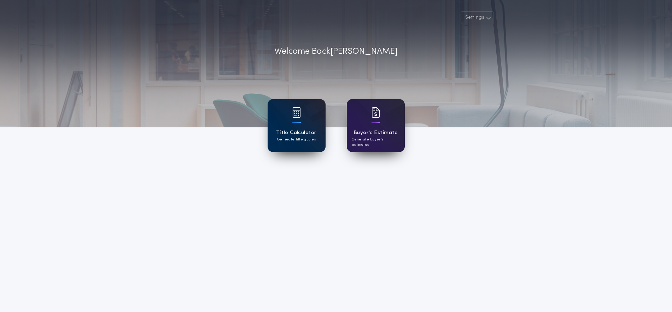
click at [304, 120] on div "Title Calculator Generate title quotes" at bounding box center [297, 125] width 58 height 53
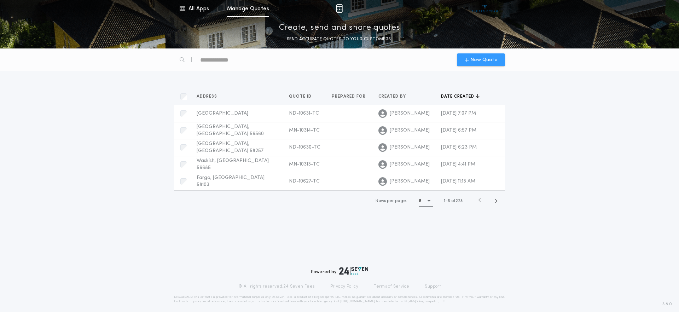
click at [485, 59] on span "New Quote" at bounding box center [483, 59] width 27 height 7
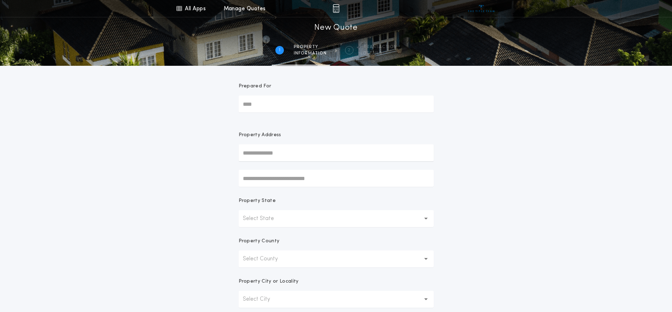
click at [259, 218] on p "Select State" at bounding box center [264, 218] width 42 height 8
click at [268, 253] on button "Select County" at bounding box center [336, 258] width 195 height 17
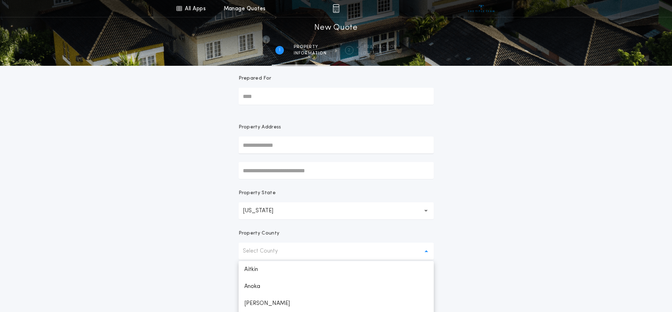
scroll to position [25, 0]
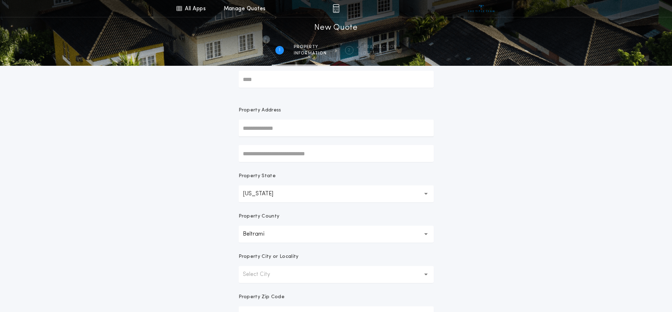
click at [266, 275] on p "Select City" at bounding box center [262, 274] width 39 height 8
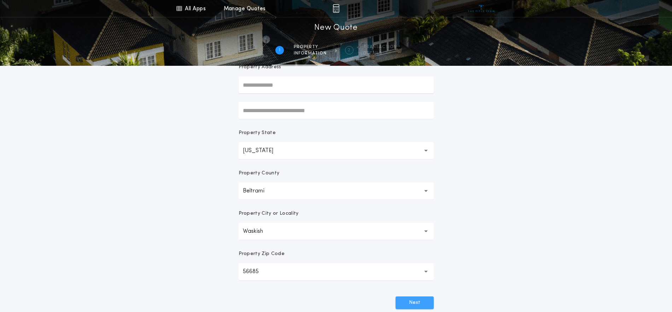
click at [410, 302] on button "Next" at bounding box center [415, 302] width 38 height 13
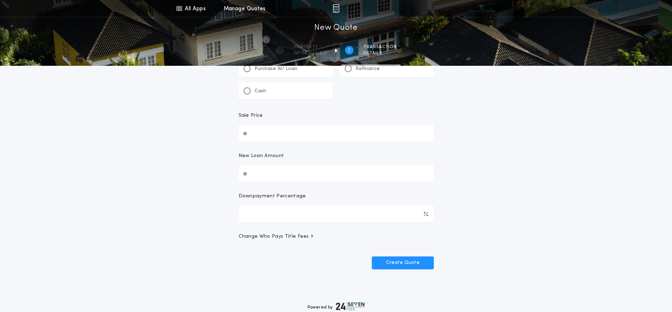
scroll to position [0, 0]
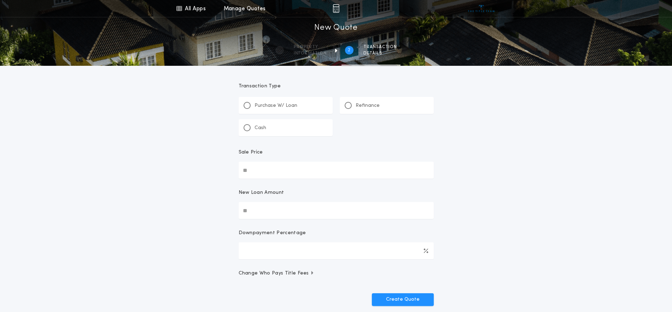
click at [282, 108] on p "Purchase W/ Loan" at bounding box center [276, 105] width 43 height 7
click at [363, 106] on p "Refinance" at bounding box center [368, 105] width 24 height 7
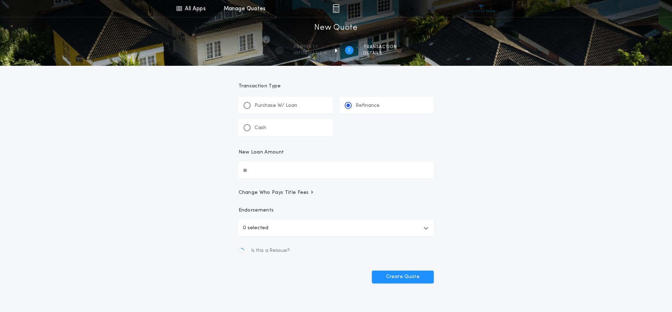
click at [299, 158] on div "New Loan Amount" at bounding box center [336, 155] width 195 height 13
click at [299, 162] on input "New Loan Amount" at bounding box center [336, 170] width 195 height 17
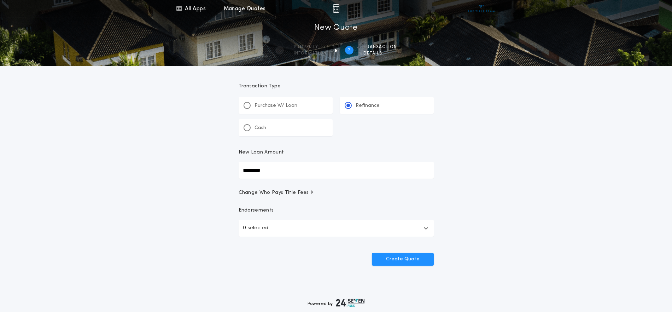
type input "********"
click at [314, 229] on button "0 selected" at bounding box center [336, 228] width 195 height 17
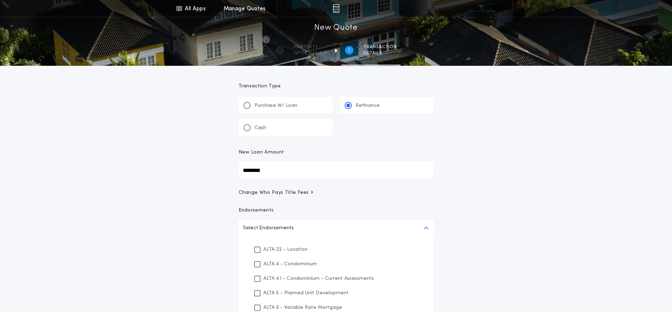
click at [300, 248] on p "ALTA 22 - Location" at bounding box center [285, 249] width 44 height 7
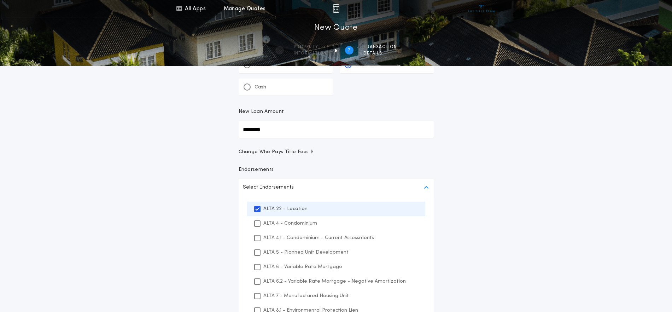
scroll to position [88, 0]
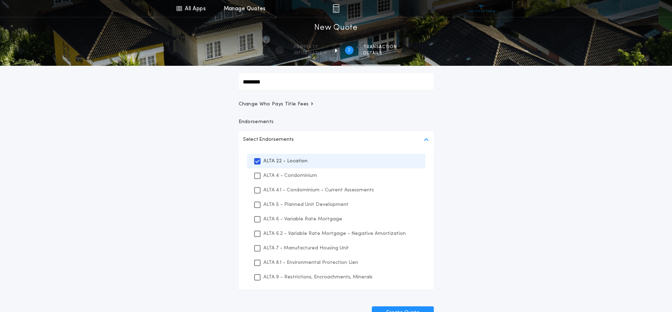
click at [309, 261] on p "ALTA 8.1 - Environmental Protection Lien" at bounding box center [310, 262] width 95 height 7
click at [310, 274] on p "ALTA 9 - Restrictions, Encroachments, Minerals" at bounding box center [317, 276] width 109 height 7
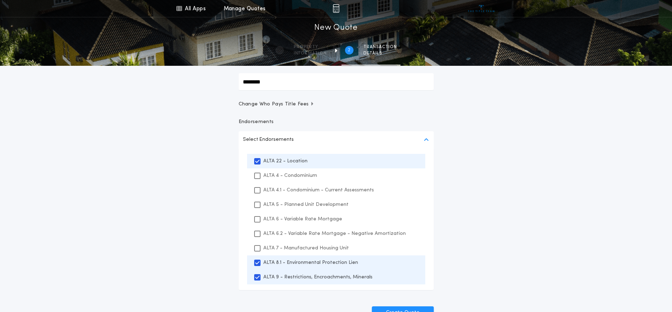
scroll to position [177, 0]
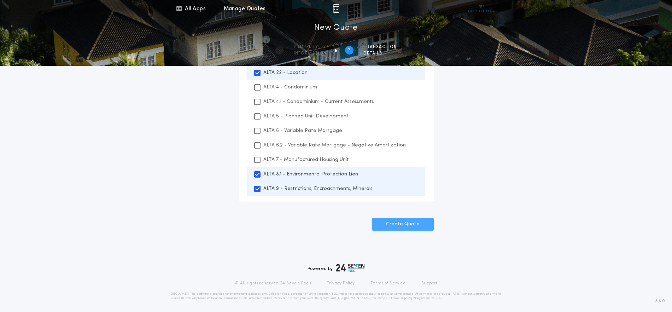
click at [402, 223] on button "Create Quote" at bounding box center [403, 224] width 62 height 13
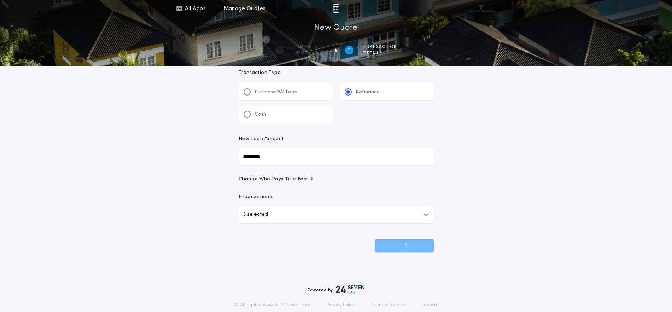
scroll to position [0, 0]
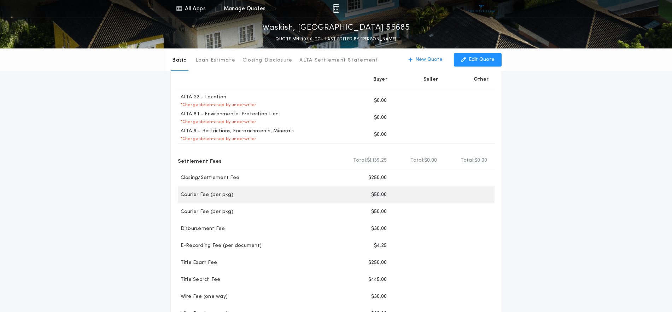
scroll to position [88, 0]
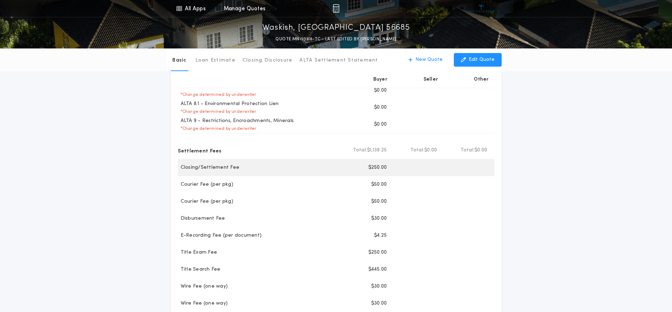
click at [383, 165] on p "$250.00" at bounding box center [377, 167] width 19 height 7
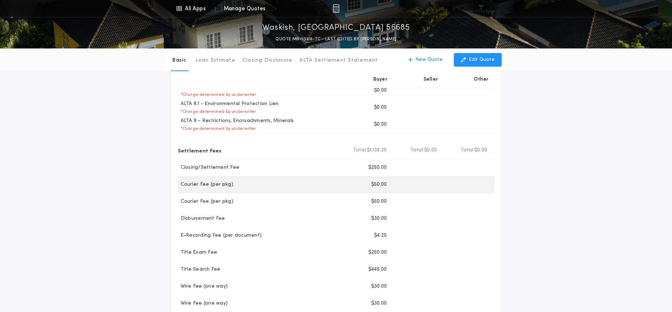
click at [379, 183] on p "$50.00" at bounding box center [379, 184] width 16 height 7
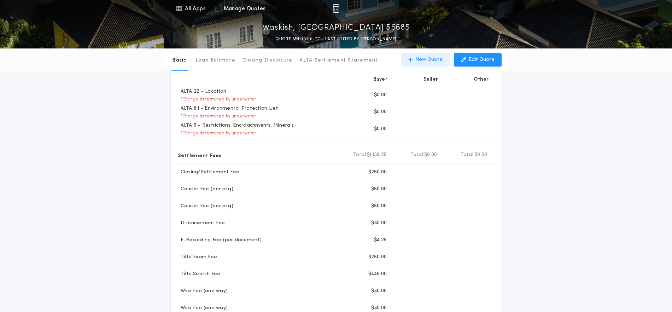
scroll to position [0, 0]
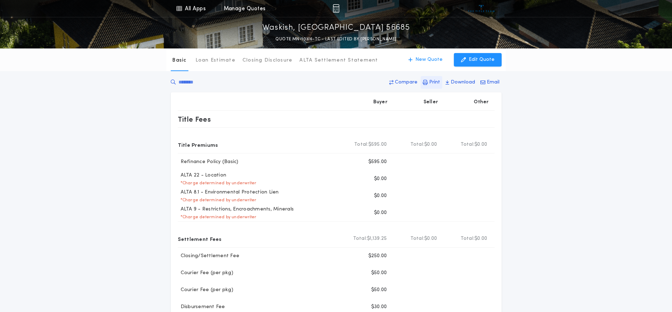
click at [438, 80] on p "Print" at bounding box center [434, 82] width 11 height 7
